Goal: Task Accomplishment & Management: Manage account settings

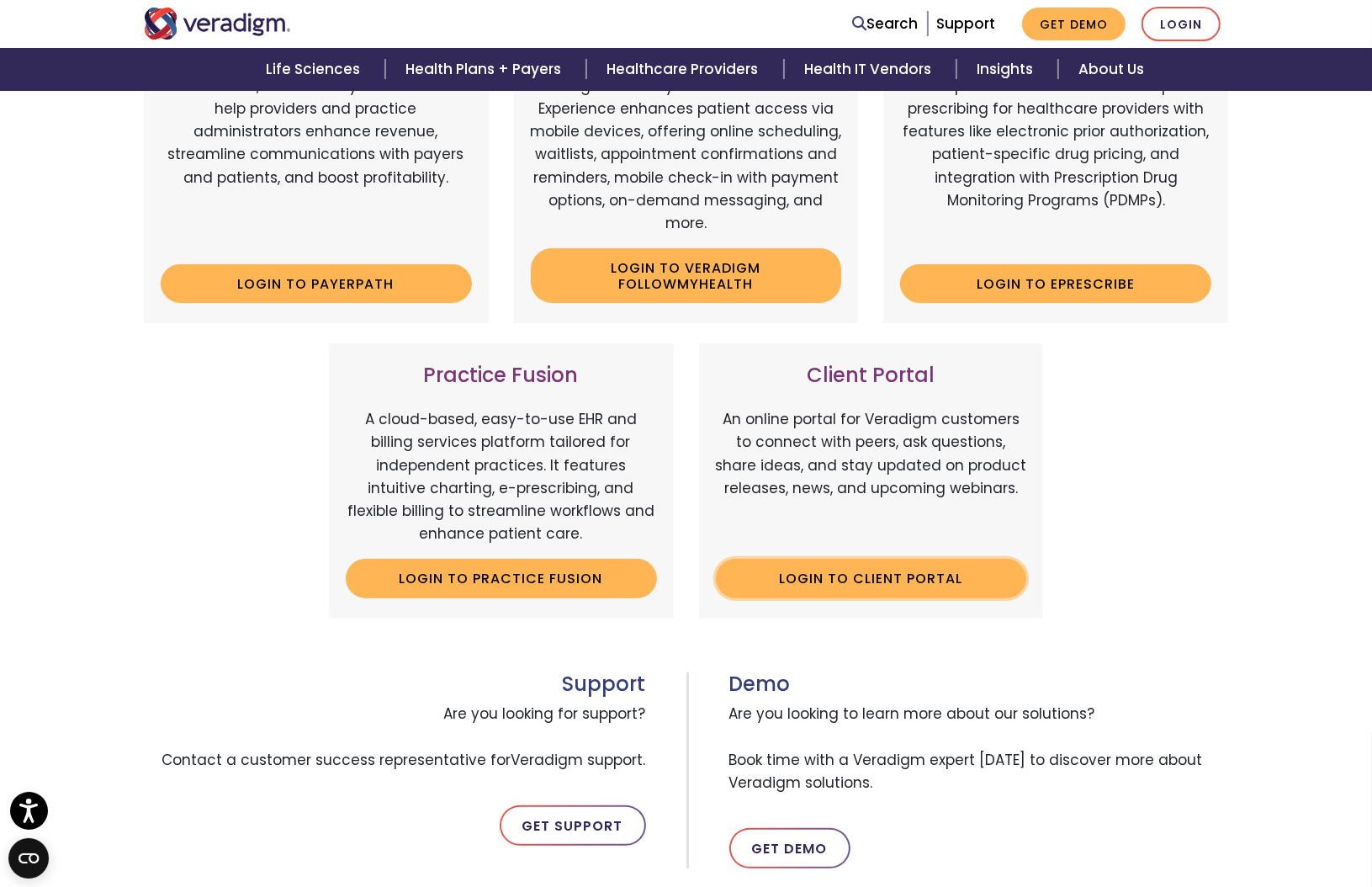
click at [877, 574] on link "Login to Client Portal" at bounding box center [870, 578] width 311 height 39
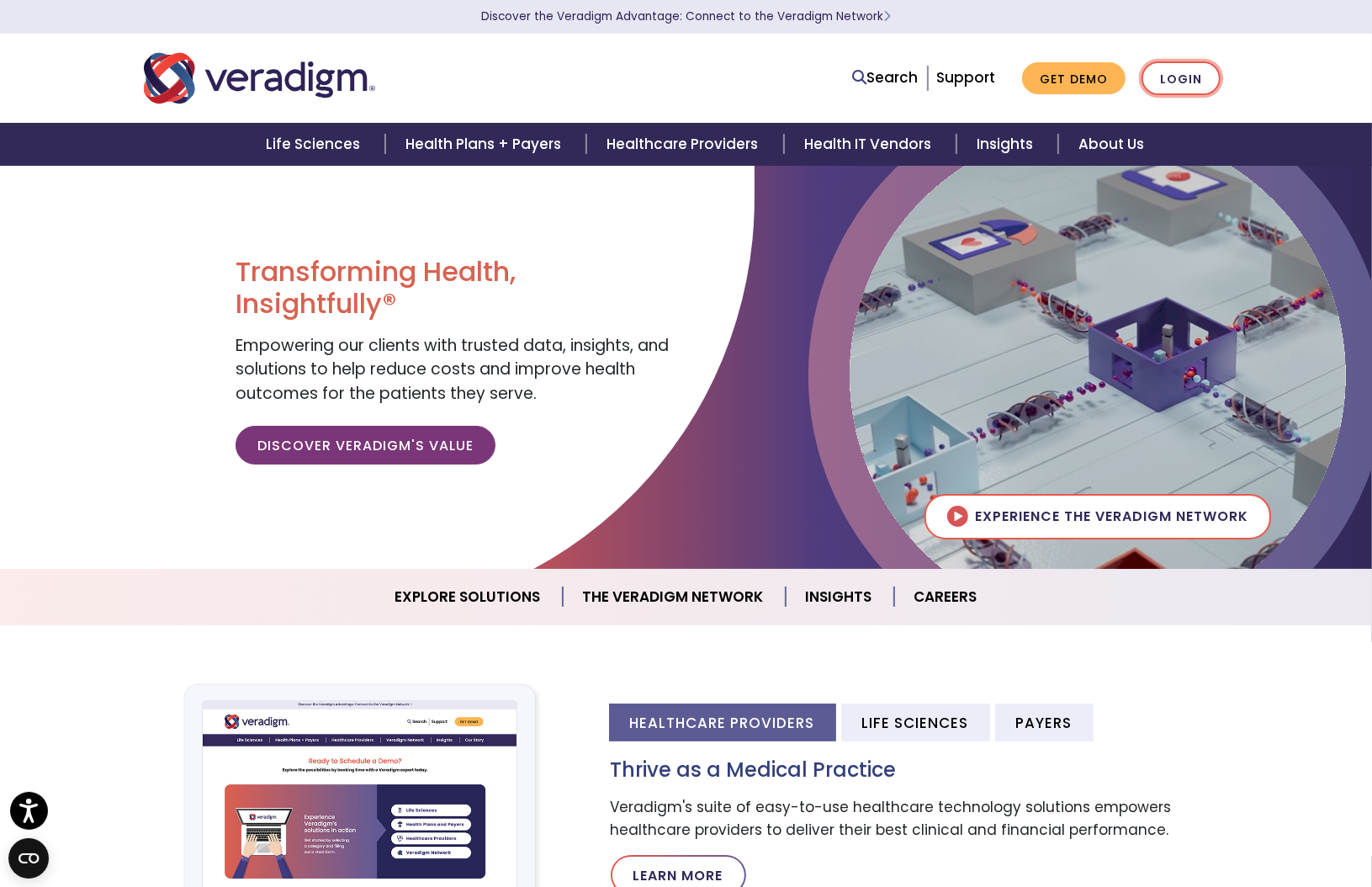
click at [1194, 68] on link "Login" at bounding box center [1181, 79] width 79 height 35
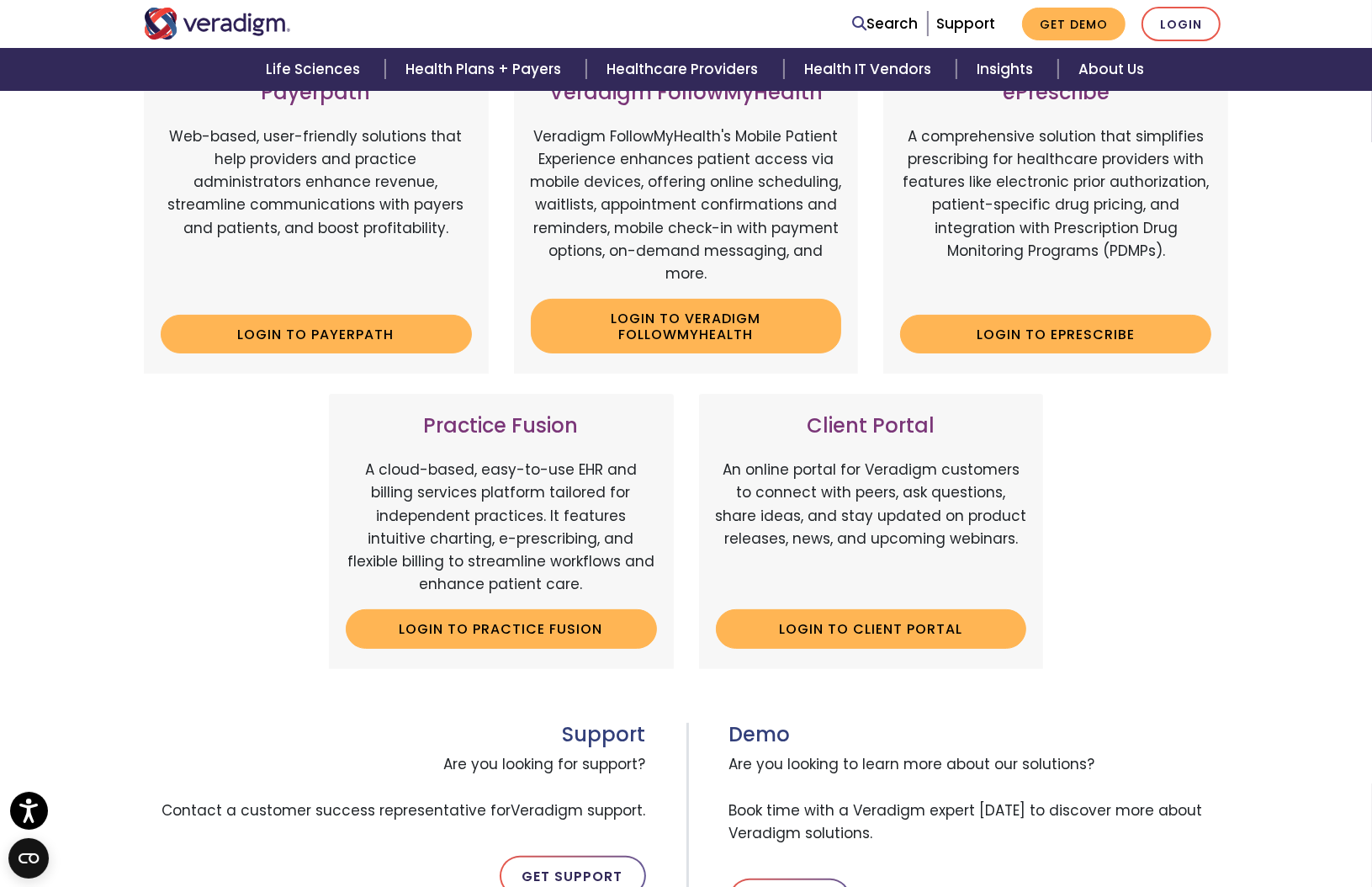
scroll to position [336, 0]
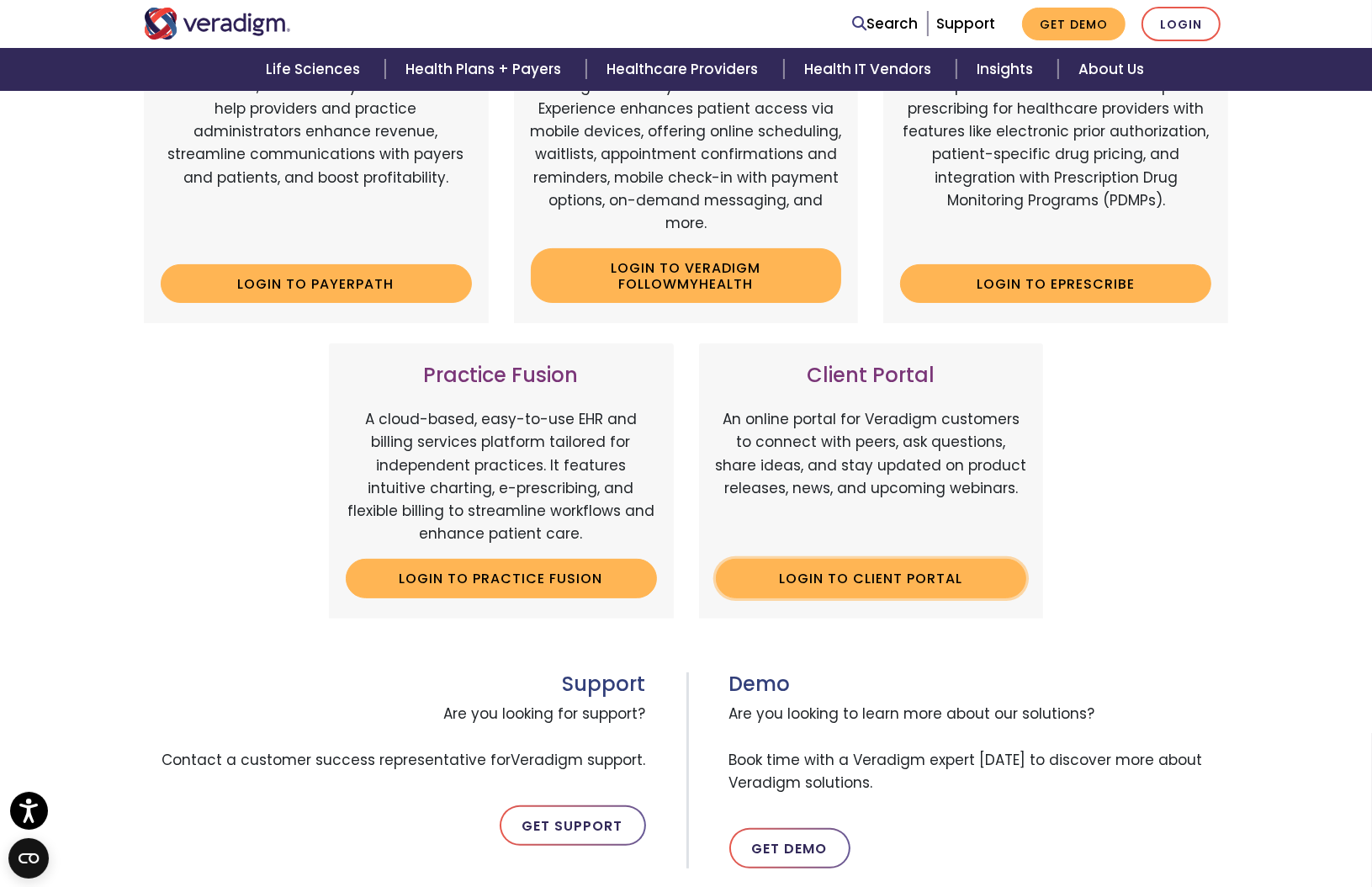
click at [893, 585] on link "Login to Client Portal" at bounding box center [870, 578] width 311 height 39
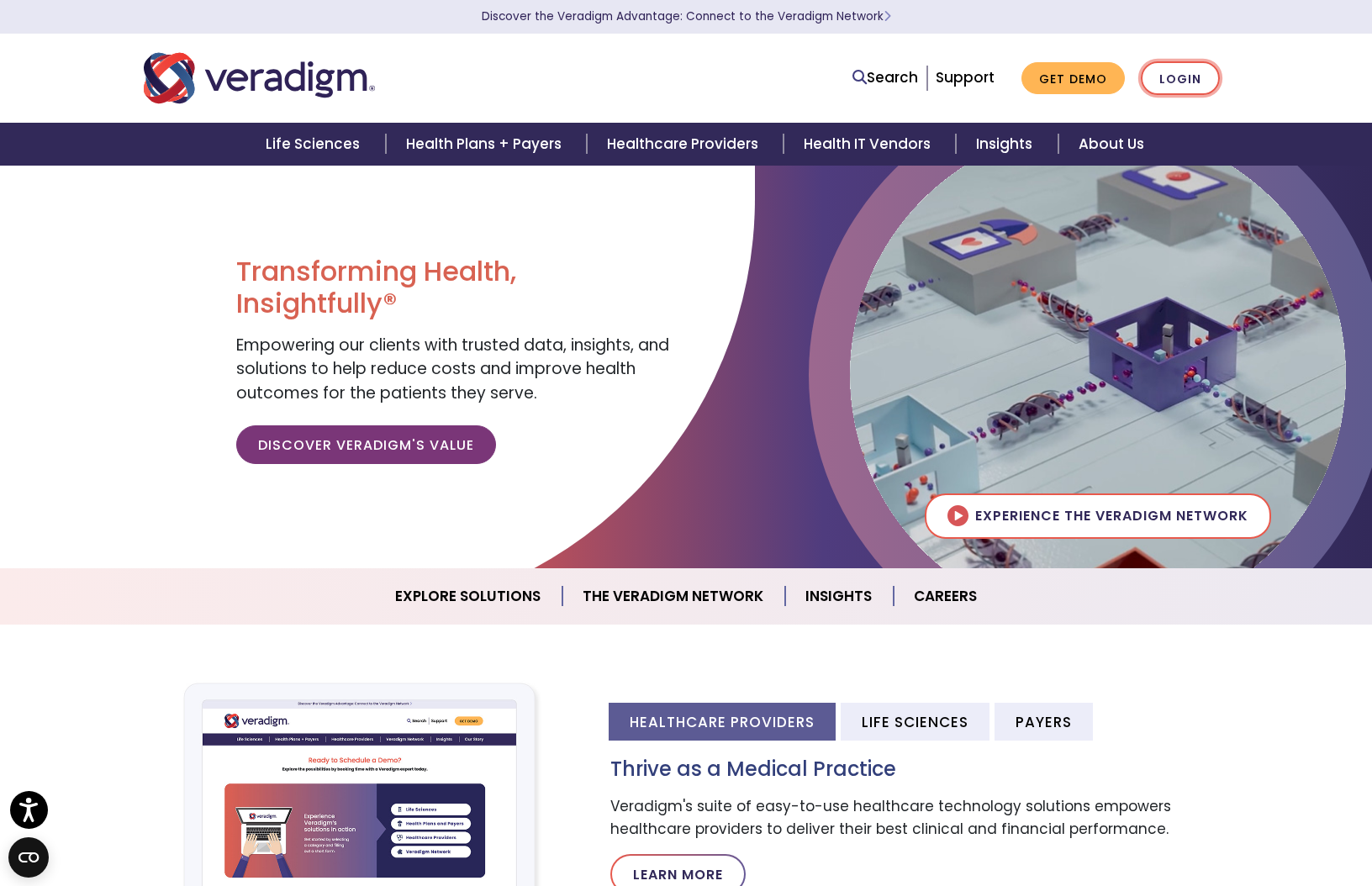
click at [1191, 69] on link "Login" at bounding box center [1180, 79] width 79 height 35
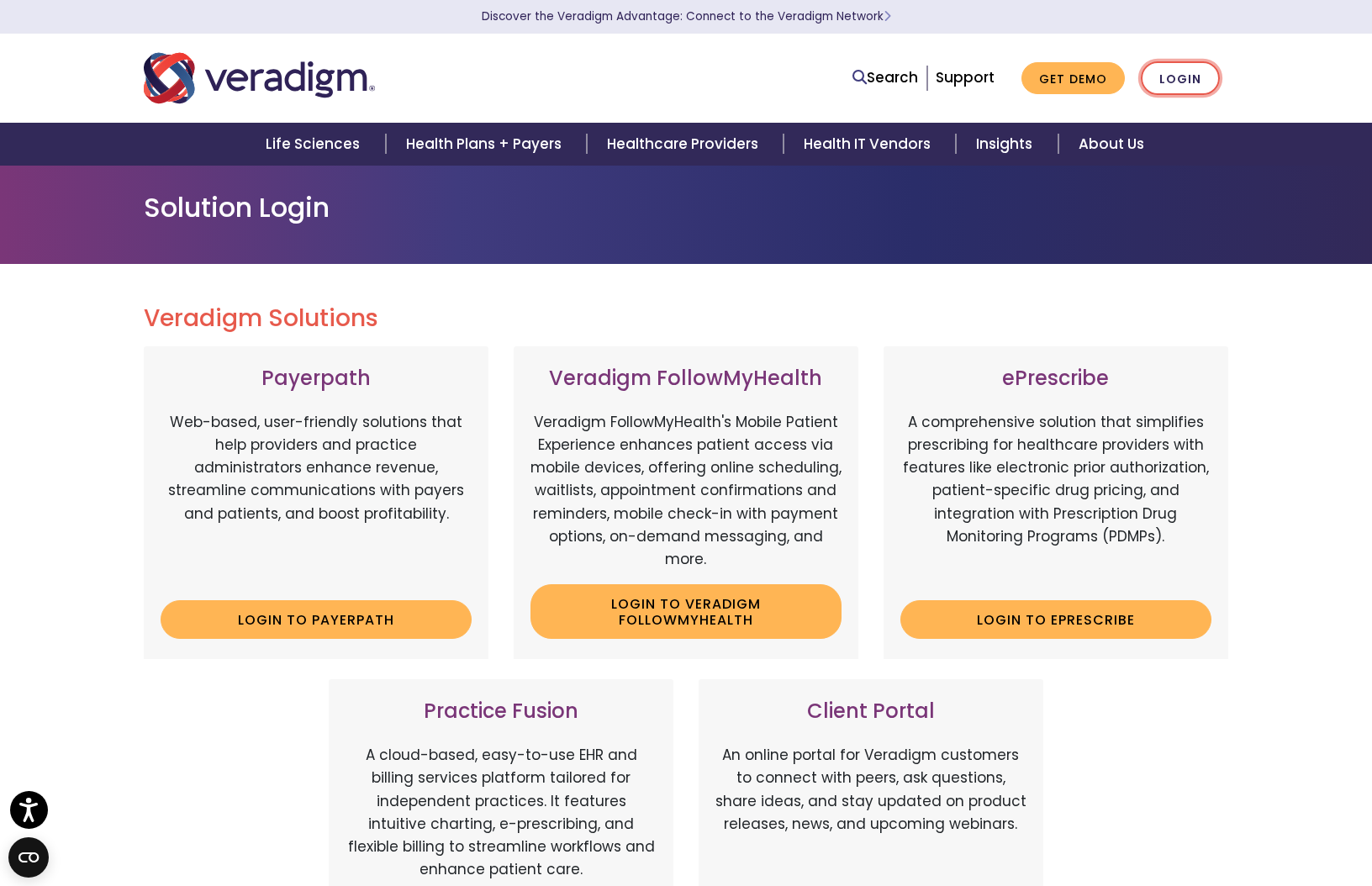
click at [1191, 84] on link "Login" at bounding box center [1180, 79] width 79 height 35
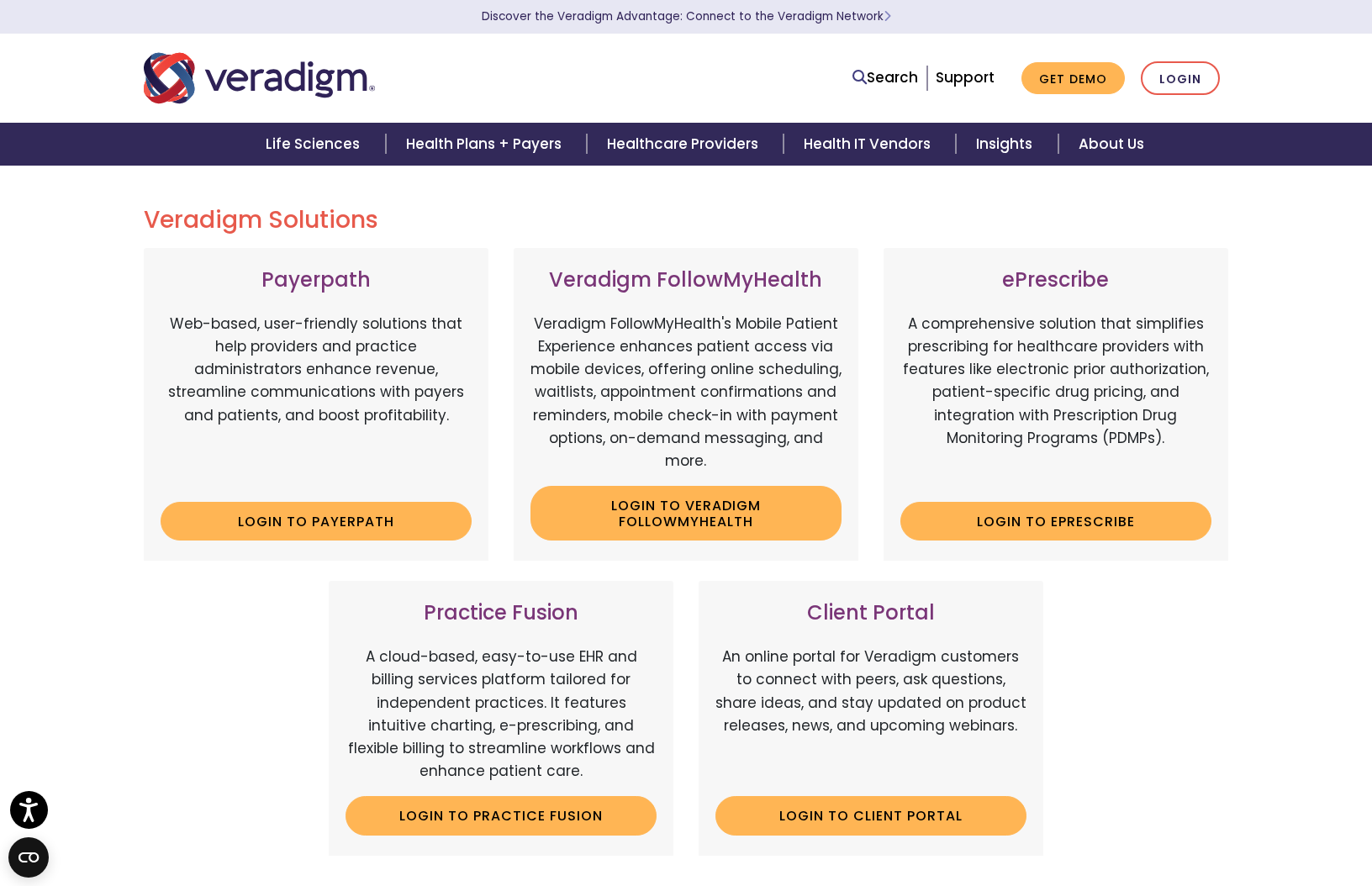
scroll to position [336, 0]
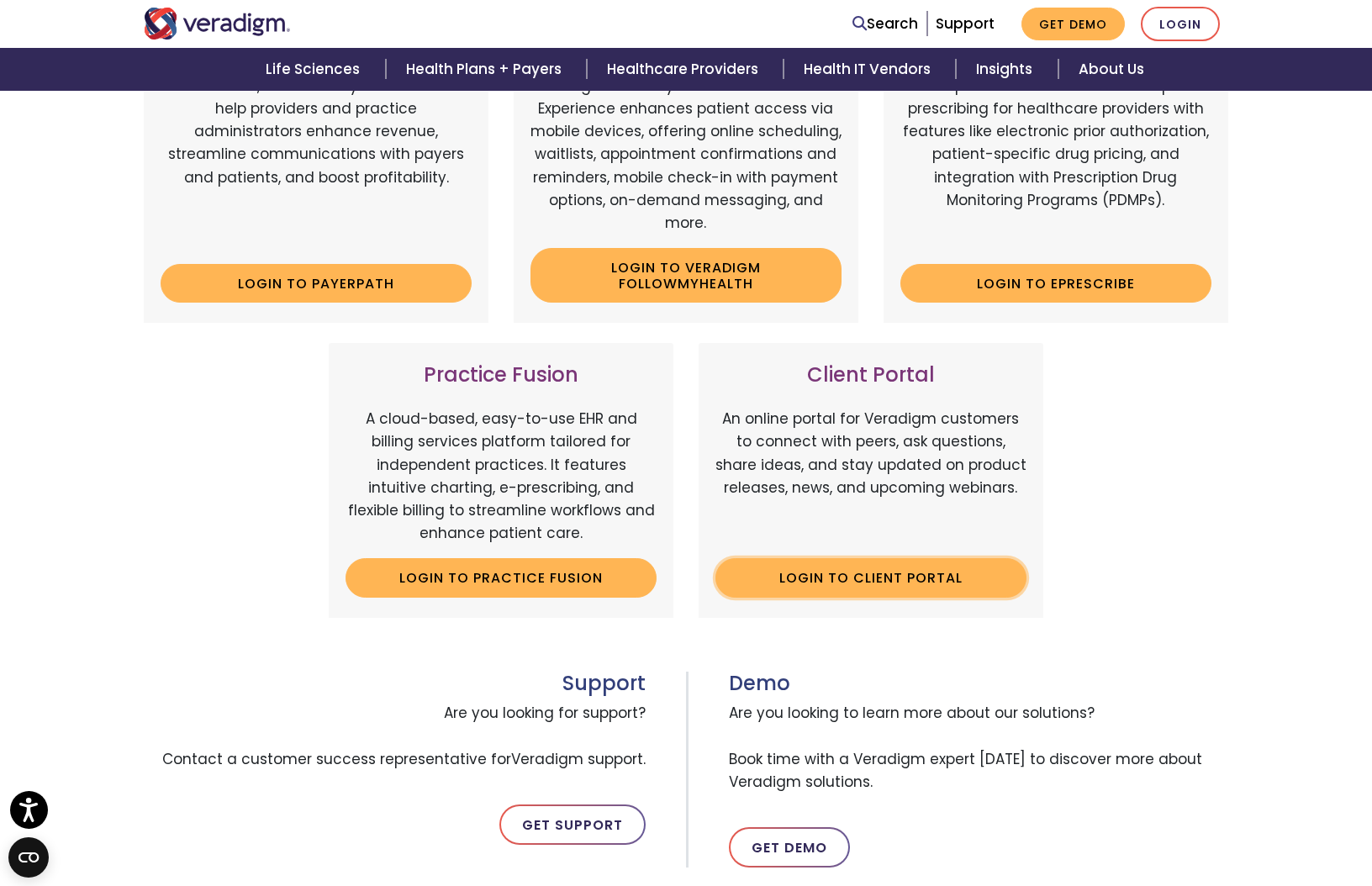
click at [857, 583] on link "Login to Client Portal" at bounding box center [870, 577] width 311 height 39
